Goal: Check status: Check status

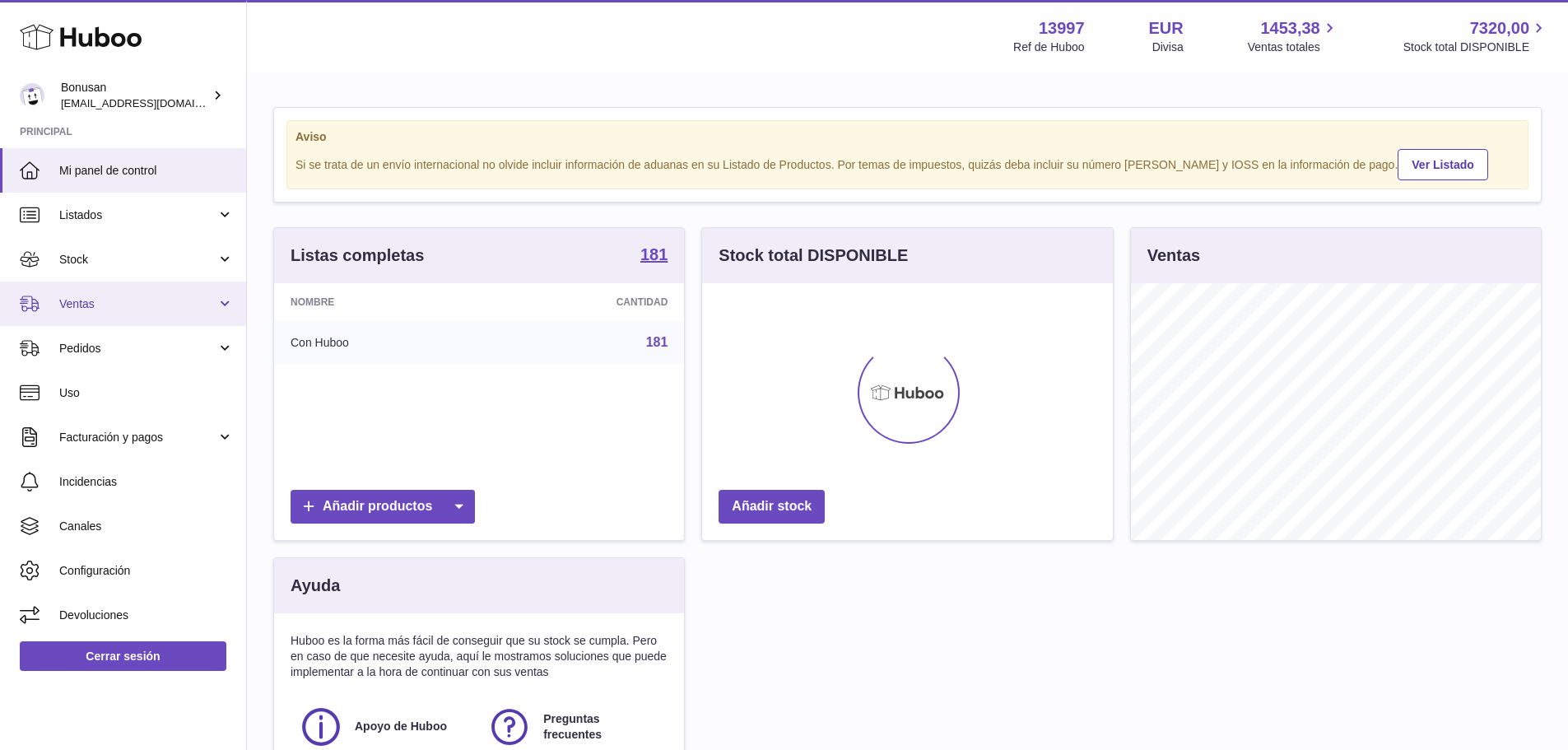
scroll to position [256, 411]
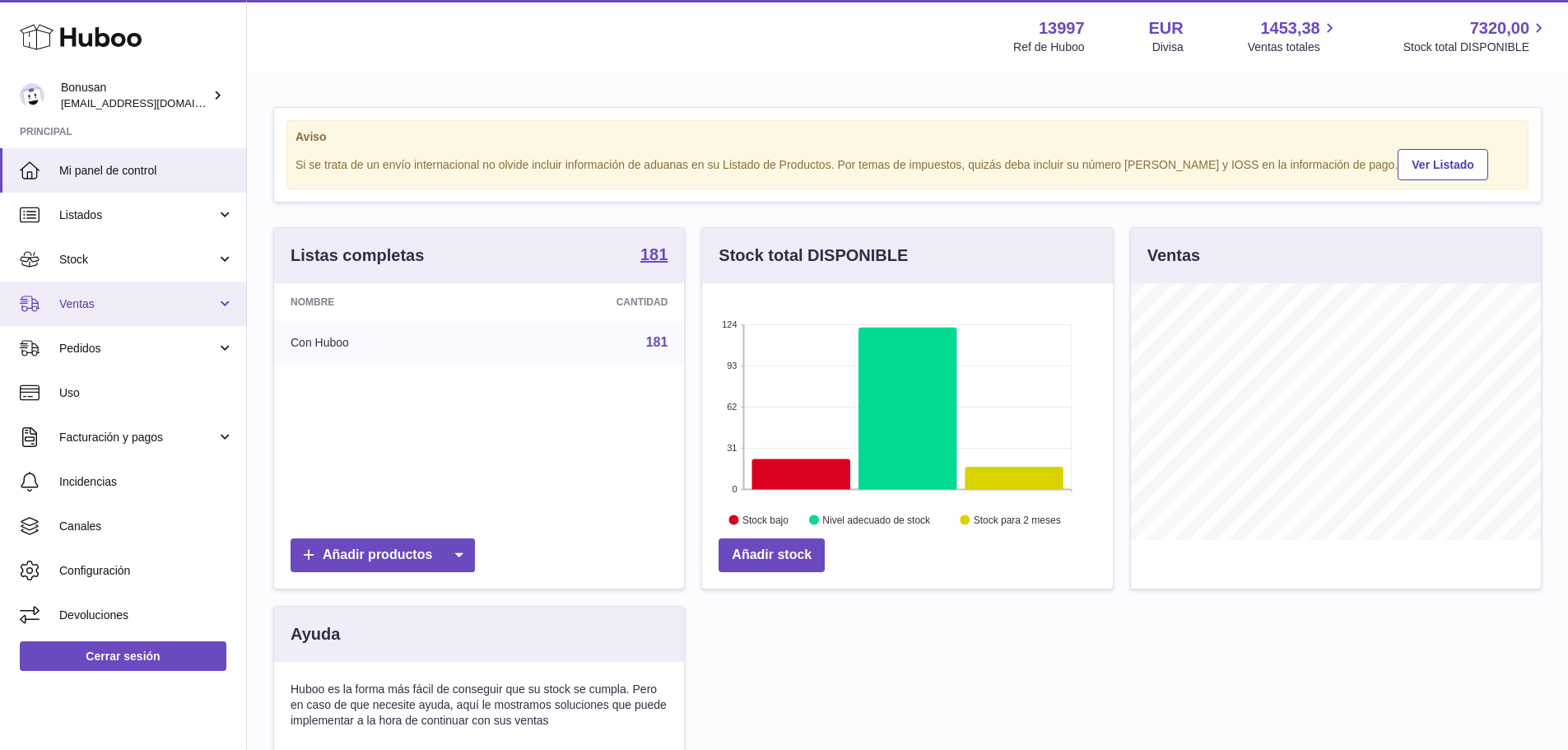
click at [104, 313] on link "Ventas" at bounding box center [122, 304] width 246 height 44
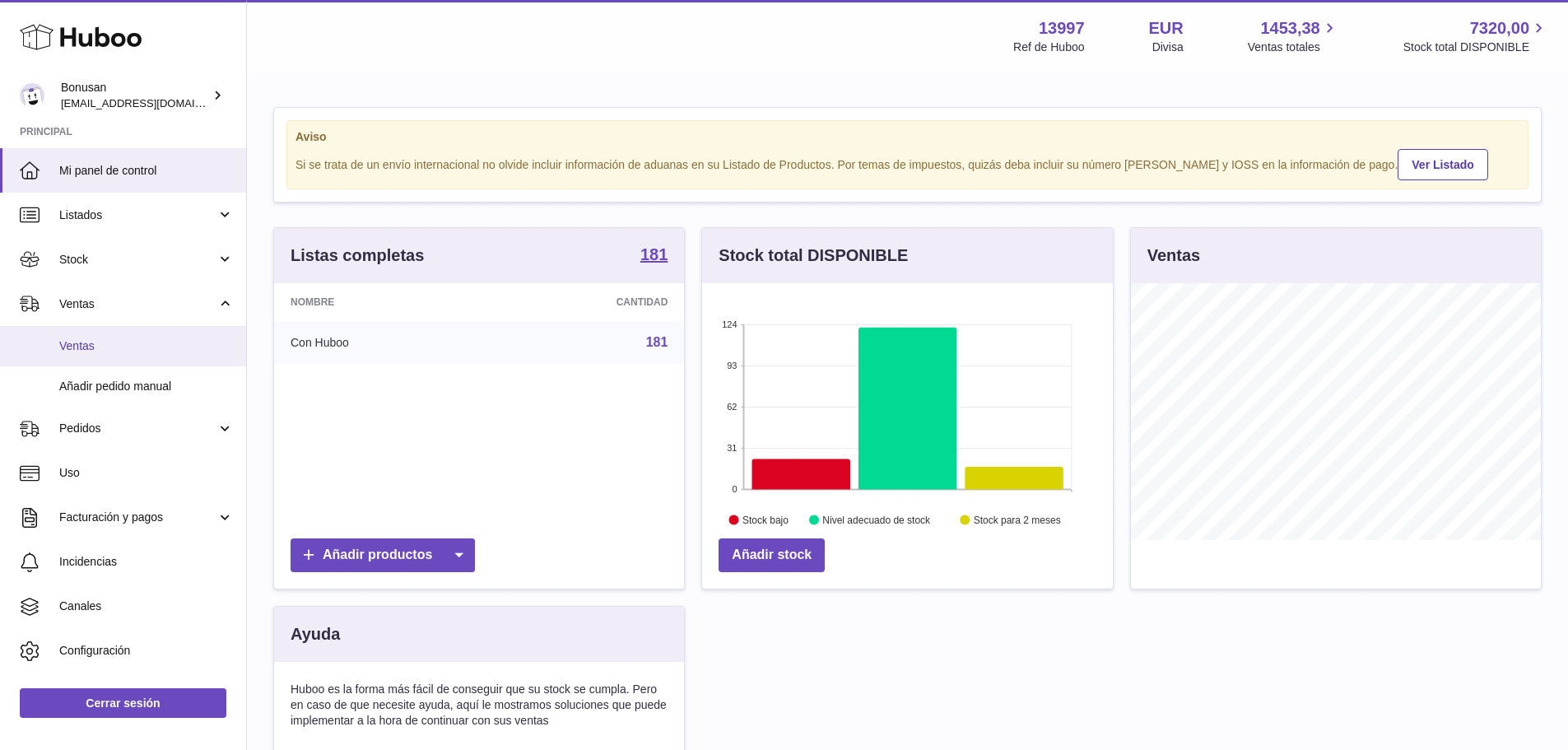
click at [108, 350] on span "Ventas" at bounding box center [146, 346] width 175 height 15
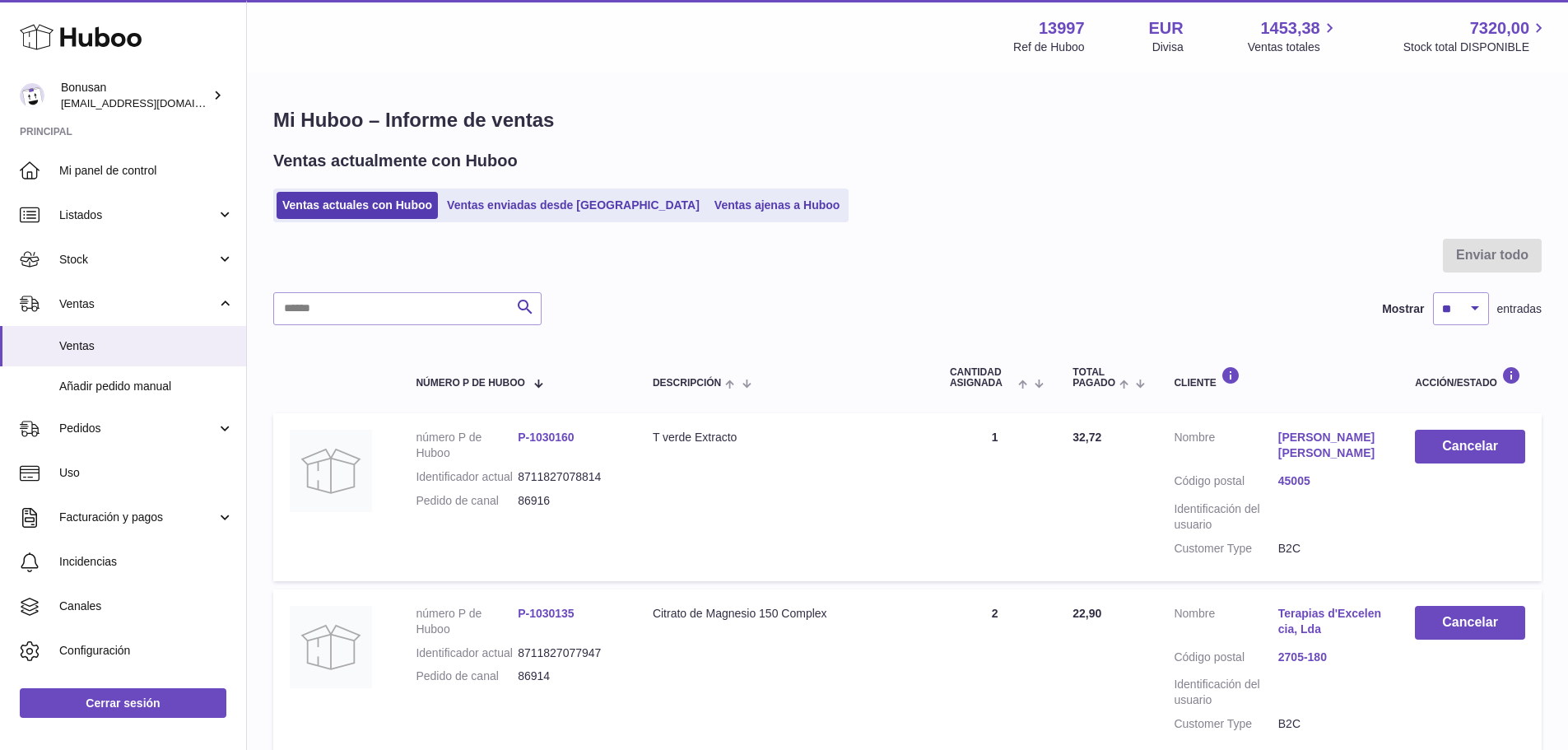
click at [535, 190] on ul "Ventas actuales con Huboo Ventas enviadas desde Huboo Ventas ajenas a Huboo" at bounding box center [560, 204] width 576 height 34
click at [543, 199] on link "Ventas enviadas desde Huboo" at bounding box center [574, 205] width 264 height 27
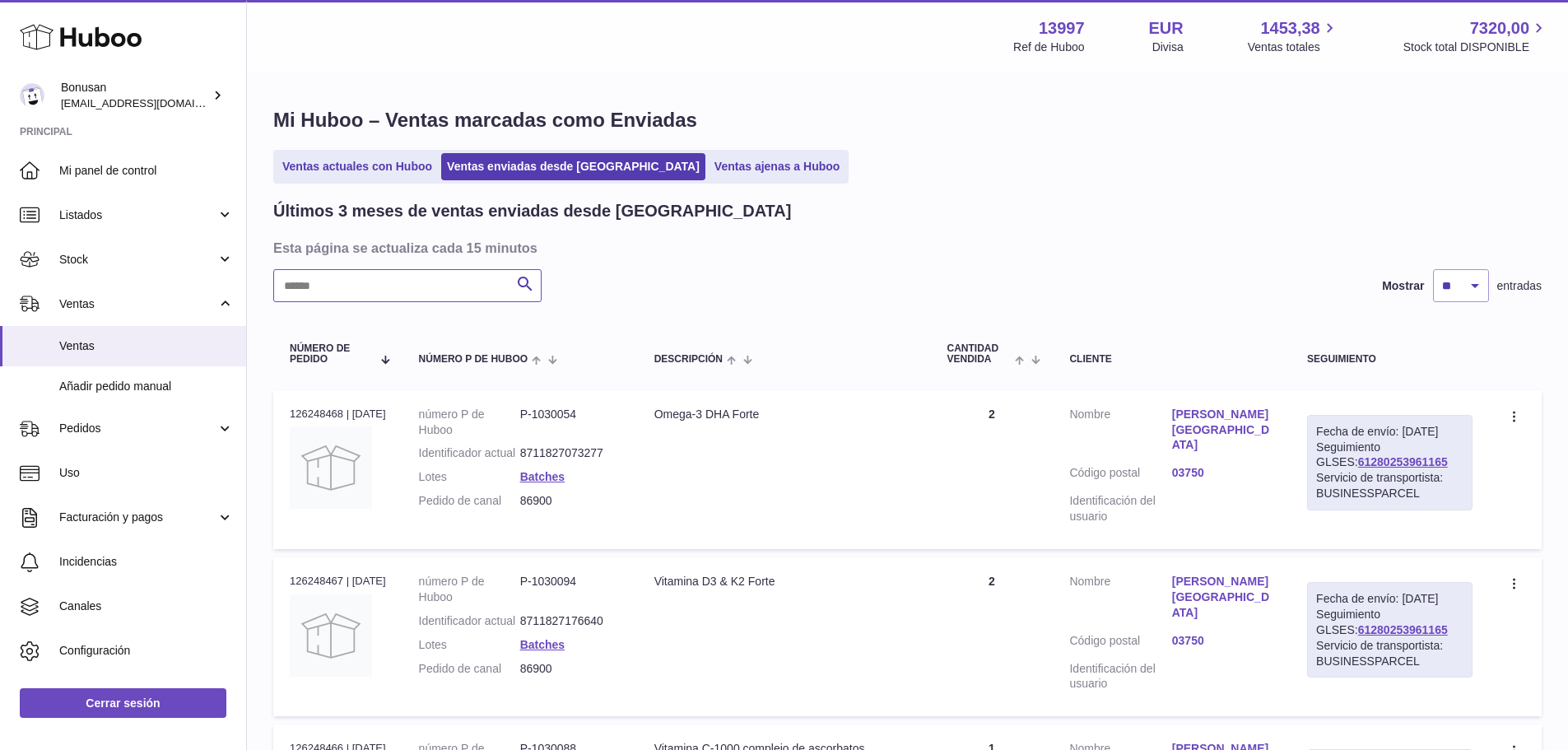
click at [395, 294] on input "text" at bounding box center [407, 285] width 268 height 33
paste input "**********"
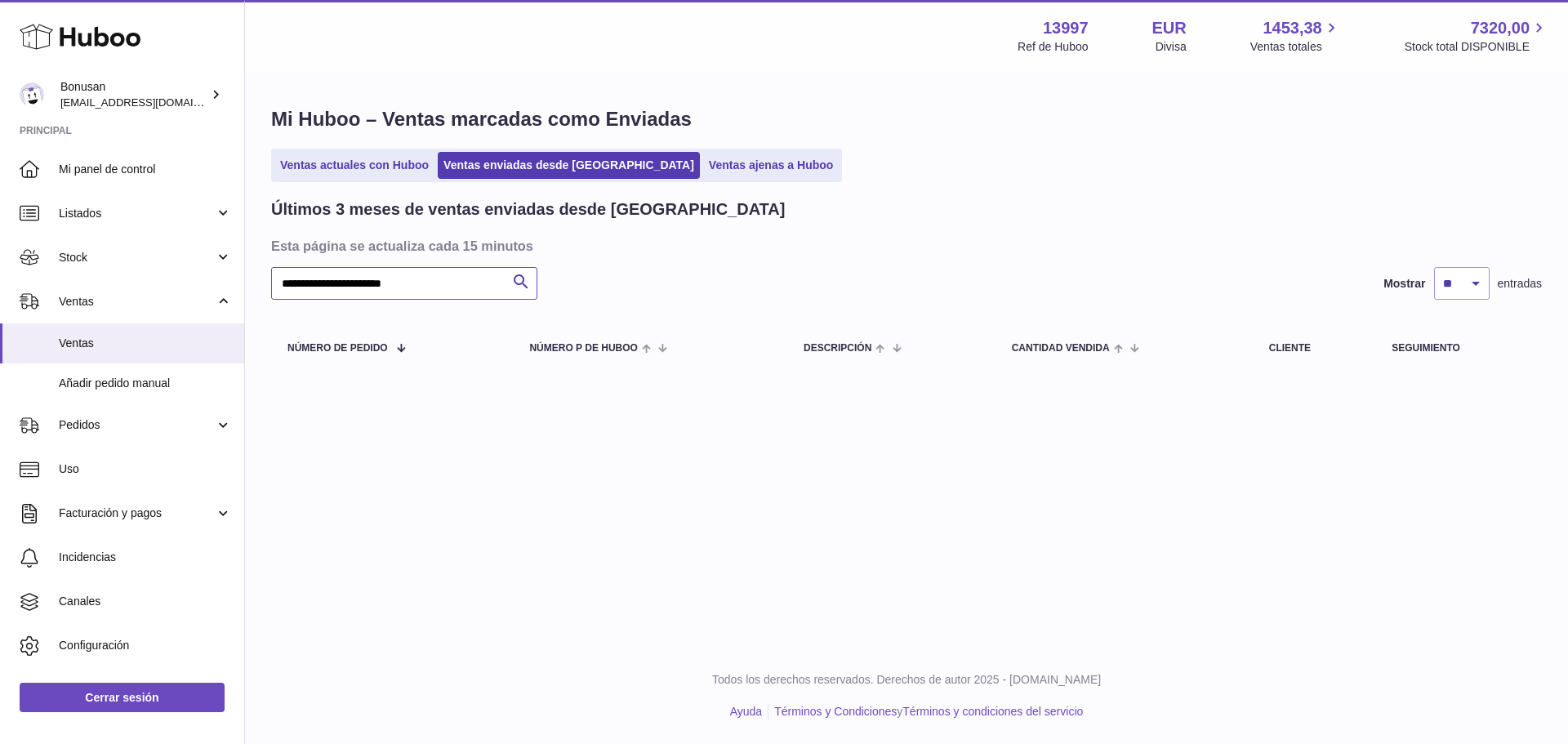
click at [402, 283] on input "**********" at bounding box center [404, 283] width 266 height 33
drag, startPoint x: 471, startPoint y: 282, endPoint x: 14, endPoint y: 323, distance: 458.8
click at [14, 323] on div "Huboo Bonusan internalAdmin-13997@internal.huboo.com Principal Mi panel de cont…" at bounding box center [784, 372] width 1568 height 744
type input "*****"
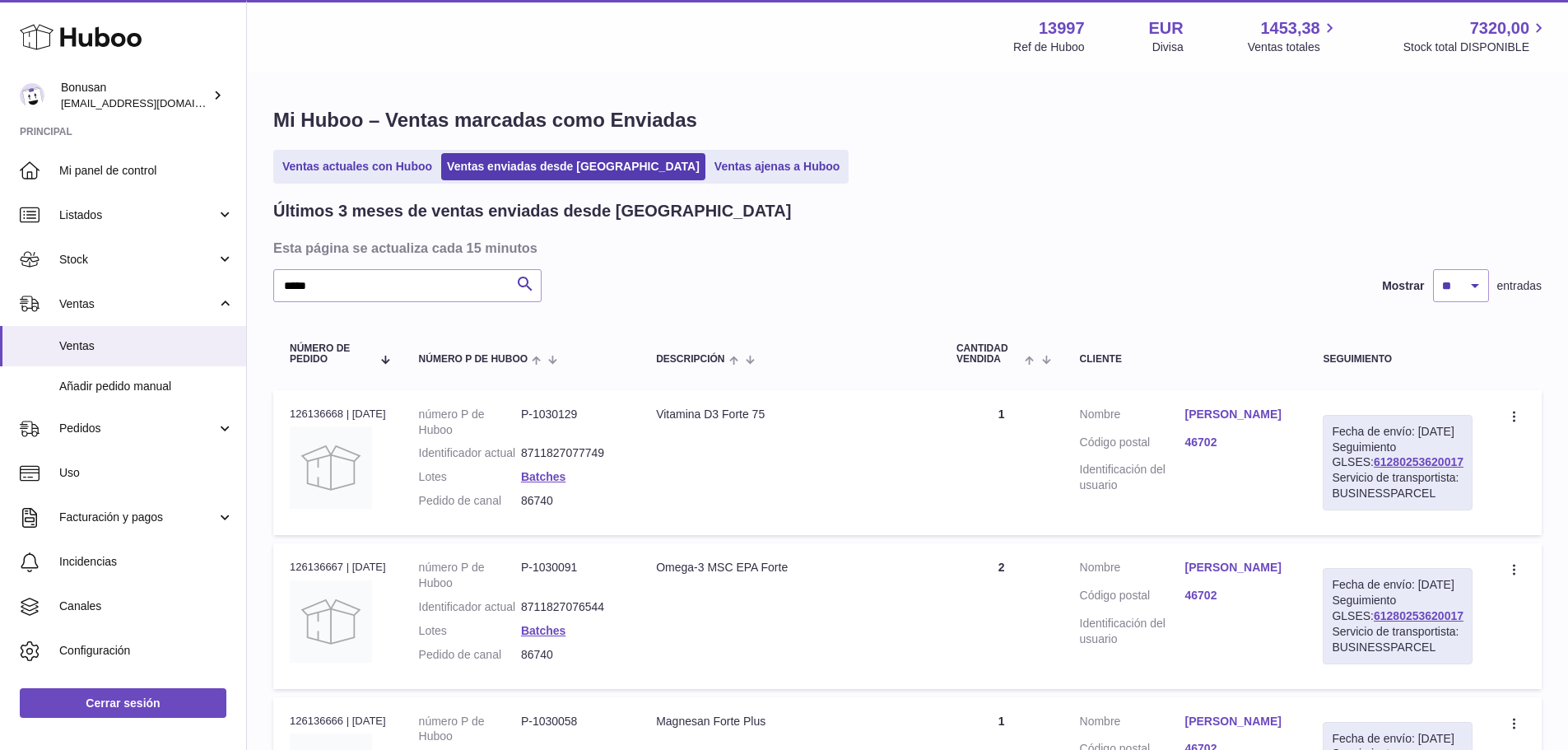
click at [1233, 416] on link "Juan Jose Coll Hernandez" at bounding box center [1236, 415] width 105 height 15
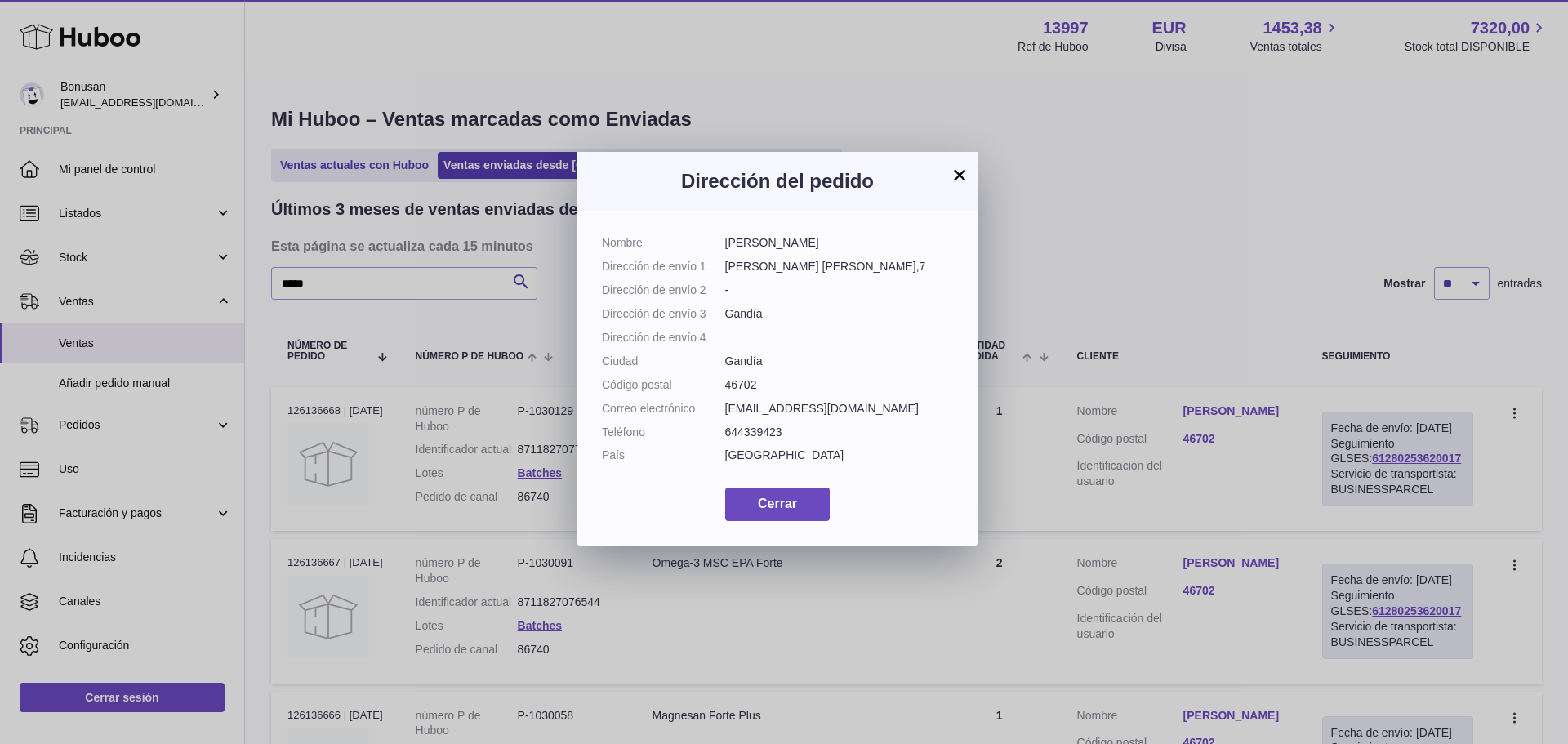
click at [958, 164] on button "×" at bounding box center [960, 174] width 19 height 19
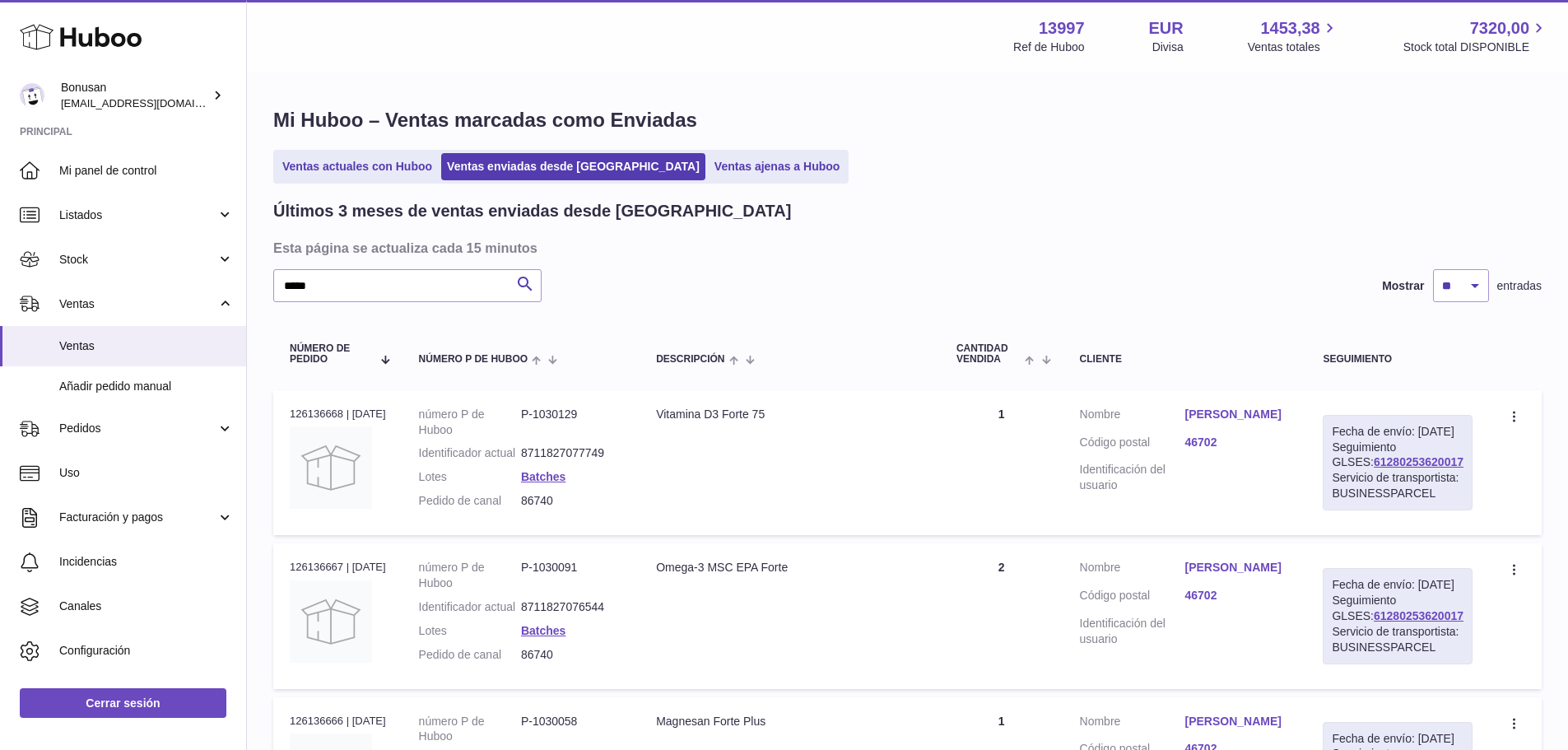
drag, startPoint x: 1448, startPoint y: 477, endPoint x: 1335, endPoint y: 479, distance: 113.0
click at [1335, 479] on td "Fecha de envío: 8º oct. 2025 Seguimiento GLSES: 61280253620017 Servicio de tran…" at bounding box center [1398, 463] width 183 height 145
copy link "61280253620017"
drag, startPoint x: 572, startPoint y: 522, endPoint x: 531, endPoint y: 515, distance: 41.6
click at [531, 509] on dd "86740" at bounding box center [572, 500] width 102 height 15
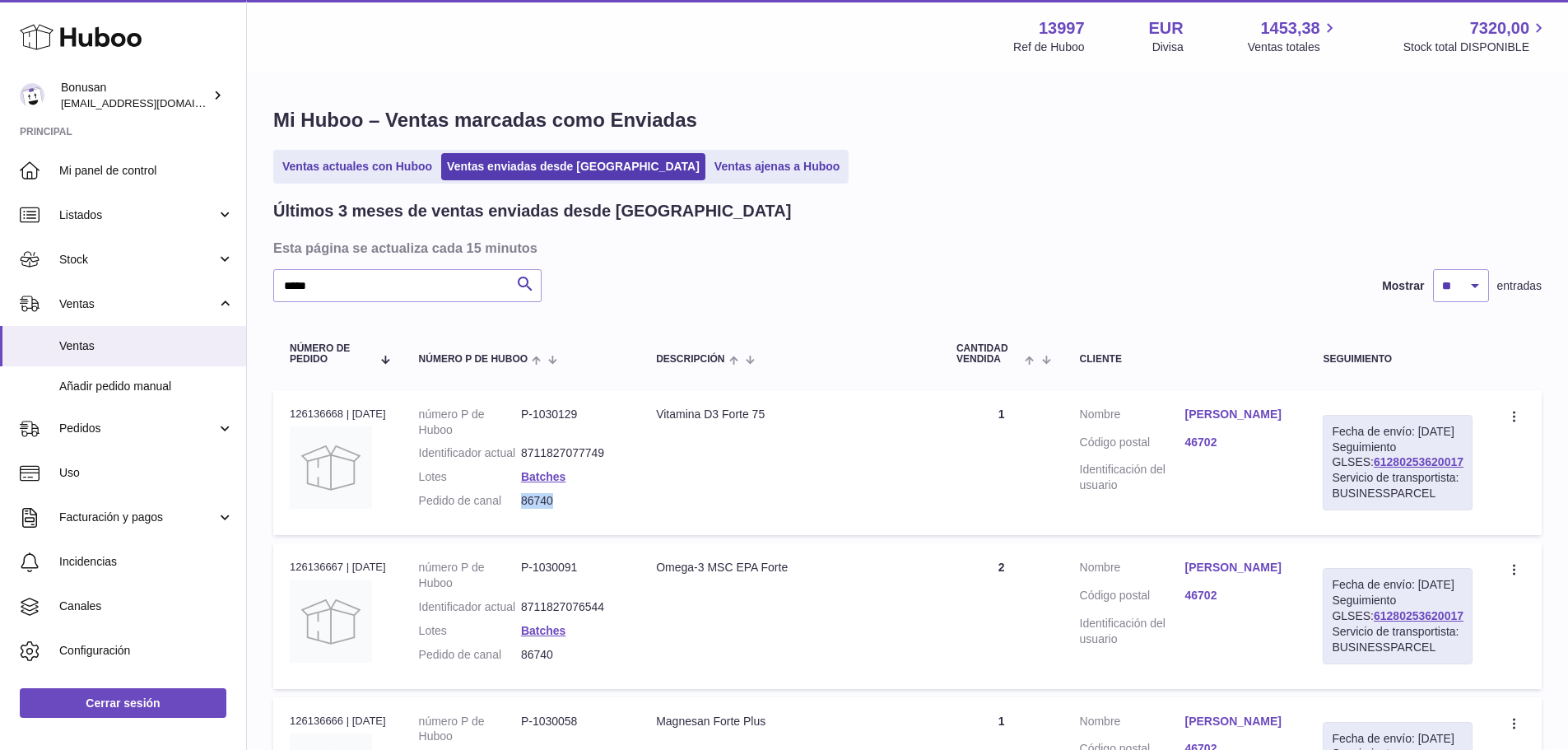
copy dd "86740"
click at [1244, 409] on link "Juan Jose Coll Hernandez" at bounding box center [1236, 415] width 105 height 15
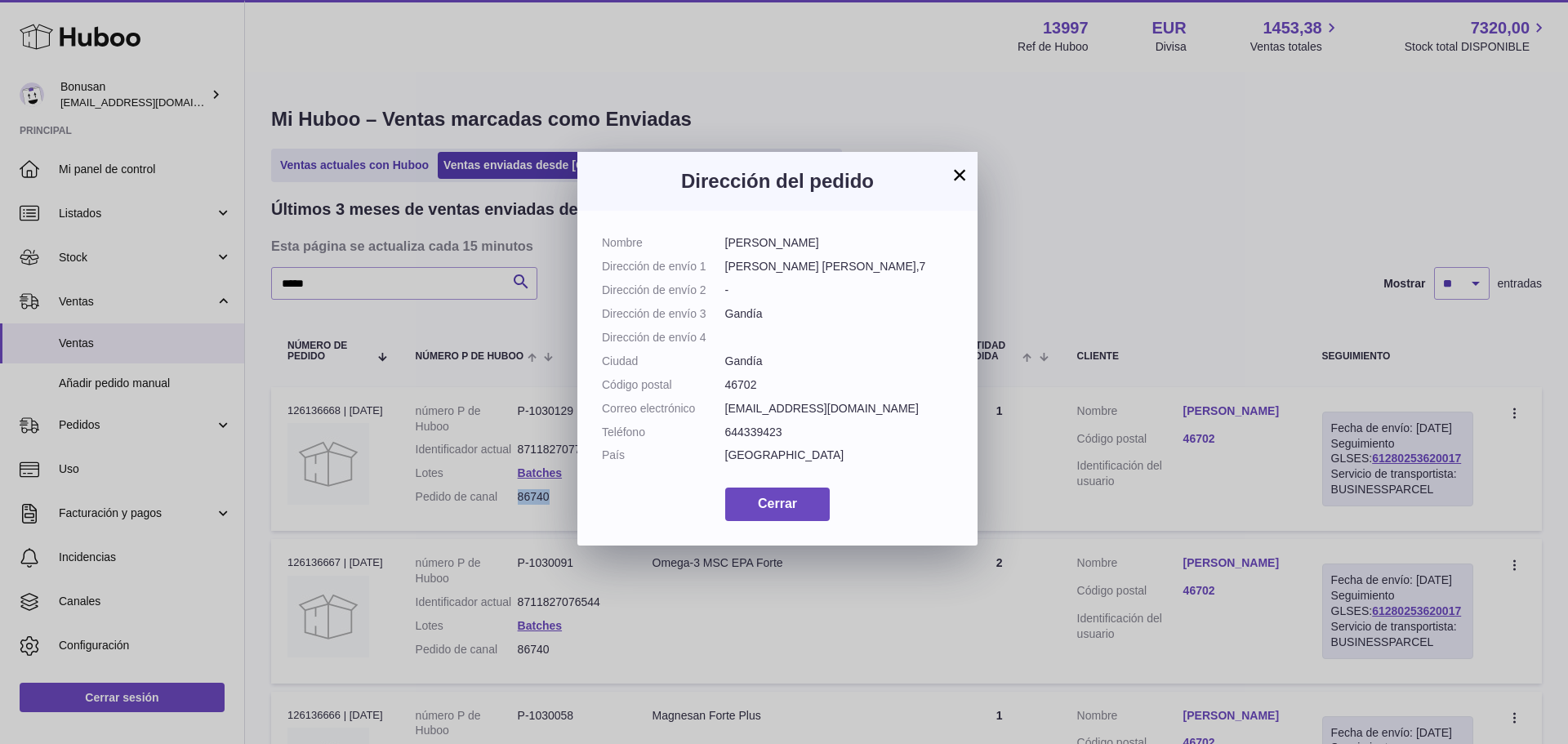
drag, startPoint x: 872, startPoint y: 243, endPoint x: 718, endPoint y: 238, distance: 154.1
click at [718, 238] on dl "Nombre Juan Jose Coll Hernandez Dirección de envío 1 Aparisi i Guijarro,7 Direc…" at bounding box center [777, 353] width 351 height 236
copy dl "Juan Jose Coll Hernandez"
